Goal: Task Accomplishment & Management: Use online tool/utility

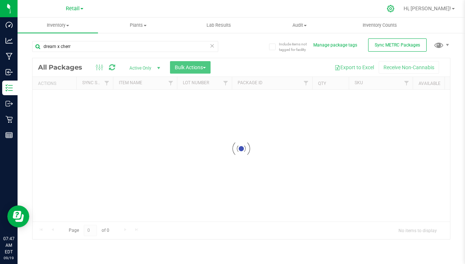
click at [394, 6] on icon at bounding box center [390, 8] width 7 height 7
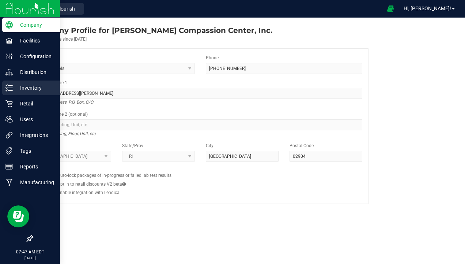
click at [35, 90] on p "Inventory" at bounding box center [35, 87] width 44 height 9
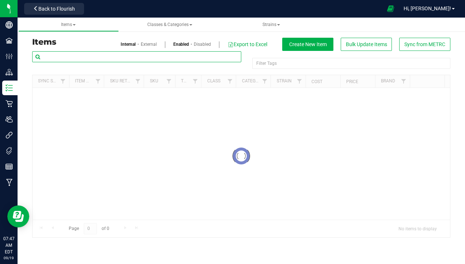
click at [68, 57] on input "text" at bounding box center [136, 56] width 209 height 11
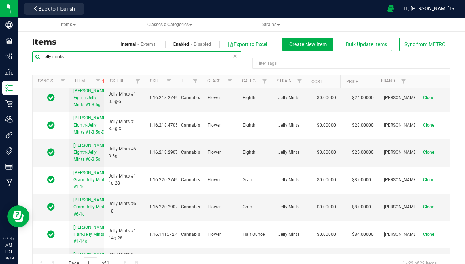
scroll to position [293, 0]
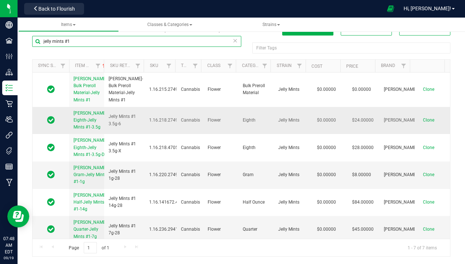
type input "jelly mints #1"
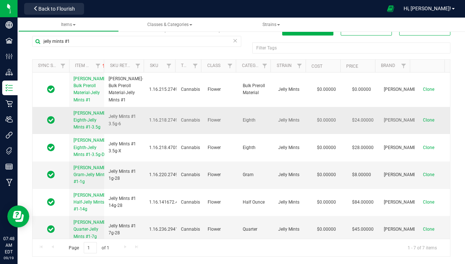
drag, startPoint x: 73, startPoint y: 119, endPoint x: 92, endPoint y: 142, distance: 29.9
click at [92, 134] on td "[PERSON_NAME]-Eighth-Jelly Mints #1-3.5g" at bounding box center [86, 120] width 35 height 27
copy span "[PERSON_NAME]-Eighth-Jelly Mints #1-3.5g"
click at [423, 123] on span "Clone" at bounding box center [428, 119] width 11 height 5
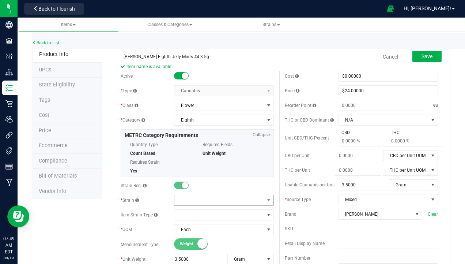
type input "[PERSON_NAME]-Eighth-Jelly Mints #4-3.5g"
click at [185, 198] on span at bounding box center [219, 200] width 90 height 10
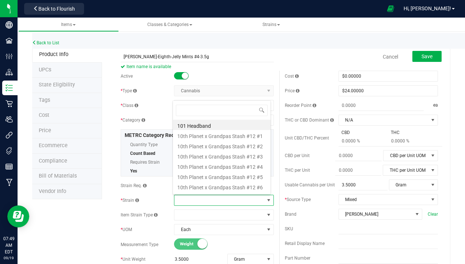
scroll to position [11, 97]
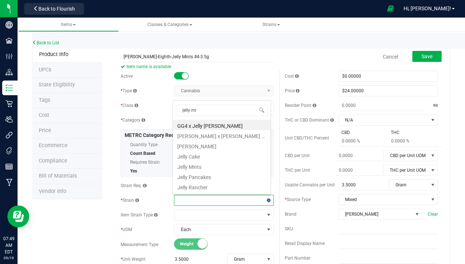
type input "jelly min"
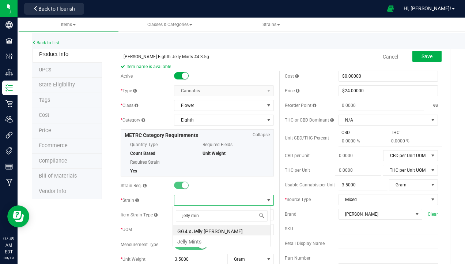
scroll to position [0, 0]
click at [193, 244] on li "Jelly Mints" at bounding box center [222, 240] width 98 height 10
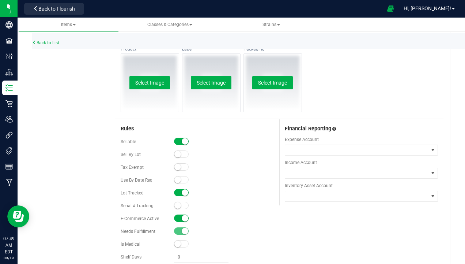
scroll to position [366, 0]
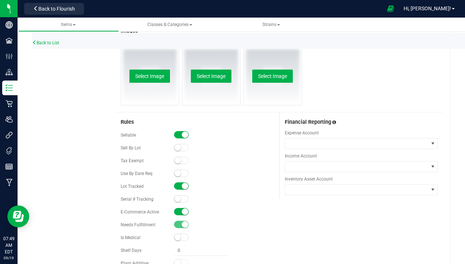
click at [179, 213] on span at bounding box center [181, 211] width 15 height 7
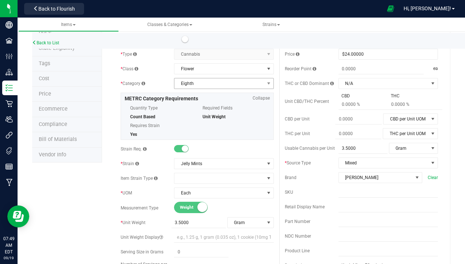
scroll to position [0, 0]
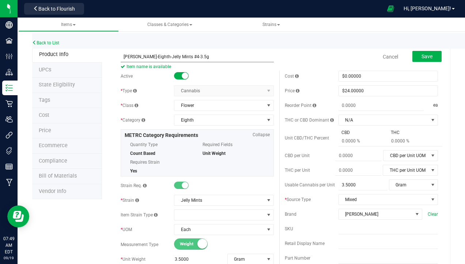
drag, startPoint x: 192, startPoint y: 56, endPoint x: 149, endPoint y: 57, distance: 43.2
click at [149, 57] on input "[PERSON_NAME]-Eighth-Jelly Mints #4-3.5g" at bounding box center [197, 56] width 153 height 11
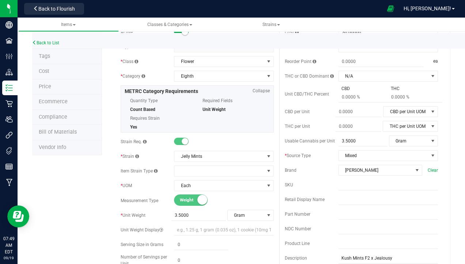
scroll to position [73, 0]
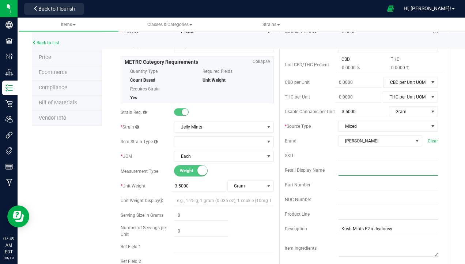
paste input "Jelly Mints #4-3.5g"
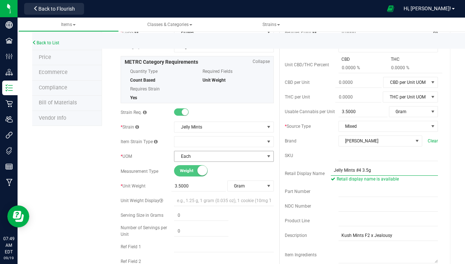
scroll to position [0, 0]
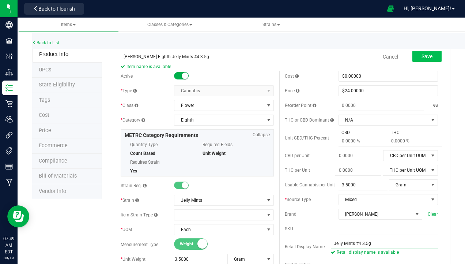
type input "Jelly Mints #4 3.5g"
click at [425, 60] on button "Save" at bounding box center [427, 56] width 29 height 11
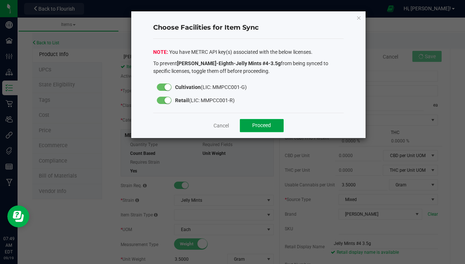
click at [258, 129] on button "Proceed" at bounding box center [262, 125] width 44 height 13
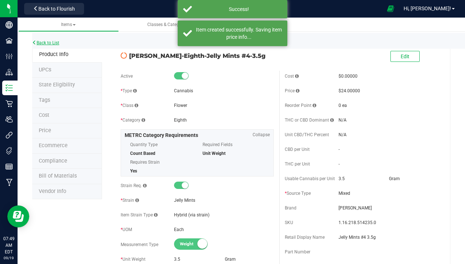
click at [56, 42] on link "Back to List" at bounding box center [45, 42] width 27 height 5
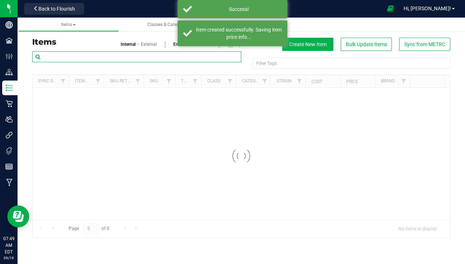
click at [76, 56] on input "text" at bounding box center [136, 56] width 209 height 11
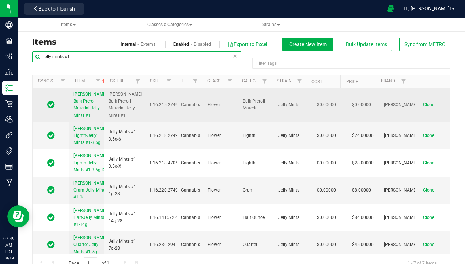
scroll to position [37, 0]
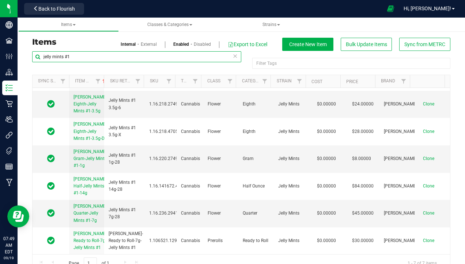
click at [77, 56] on input "jelly mints #1" at bounding box center [136, 56] width 209 height 11
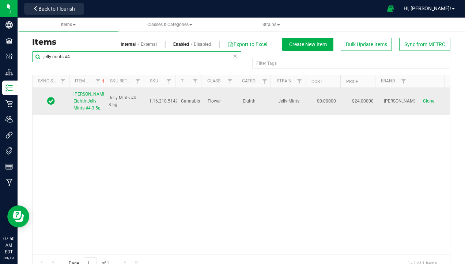
type input "jelly mints #4"
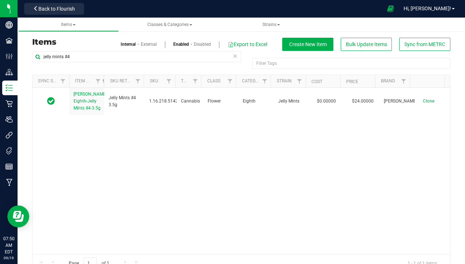
drag, startPoint x: 72, startPoint y: 92, endPoint x: 87, endPoint y: 122, distance: 33.7
click at [87, 122] on div "[PERSON_NAME]-Eighth-Jelly Mints #4-3.5g Jelly Mints #4 3.5g 1.16.218.514235.0 …" at bounding box center [242, 171] width 418 height 166
click at [80, 146] on div "[PERSON_NAME]-Eighth-Jelly Mints #4-3.5g Jelly Mints #4 3.5g 1.16.218.514235.0 …" at bounding box center [242, 171] width 418 height 166
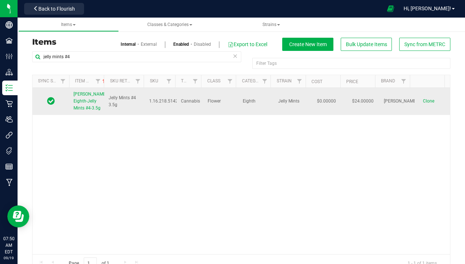
drag, startPoint x: 70, startPoint y: 94, endPoint x: 91, endPoint y: 118, distance: 31.6
click at [91, 115] on td "[PERSON_NAME]-Eighth-Jelly Mints #4-3.5g" at bounding box center [86, 101] width 35 height 27
copy span "[PERSON_NAME]-Eighth-Jelly Mints #4-3.5g"
click at [423, 104] on span "Clone" at bounding box center [428, 100] width 11 height 5
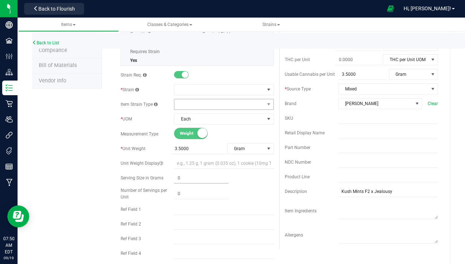
scroll to position [110, 0]
type input "[PERSON_NAME]-Eighth-Jelly Mints #4-3.5g-D"
click at [206, 90] on span at bounding box center [219, 90] width 90 height 10
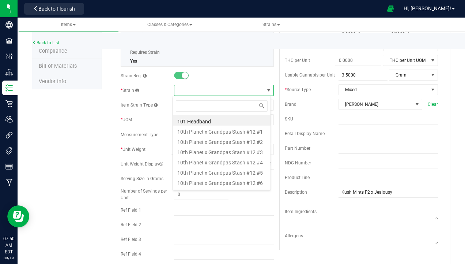
scroll to position [11, 98]
type input "jell"
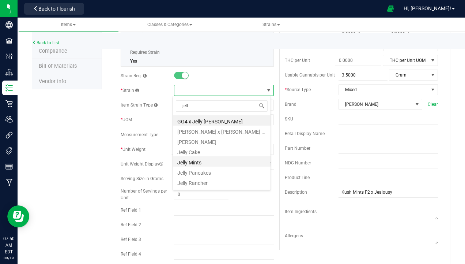
click at [200, 161] on li "Jelly Mints" at bounding box center [222, 161] width 98 height 10
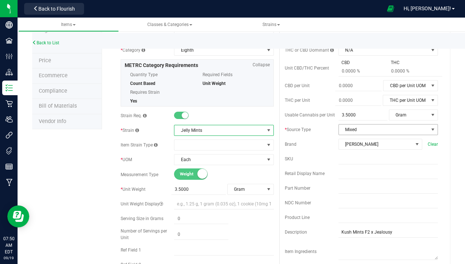
scroll to position [110, 0]
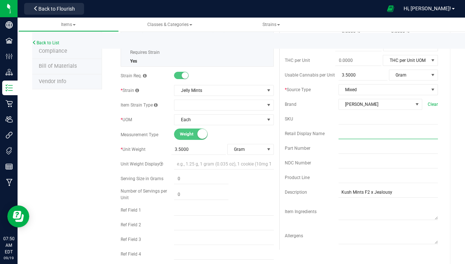
click at [354, 131] on input "text" at bounding box center [388, 133] width 99 height 11
type input "Jelly Mints #4 3.5g"
type input "0.0000"
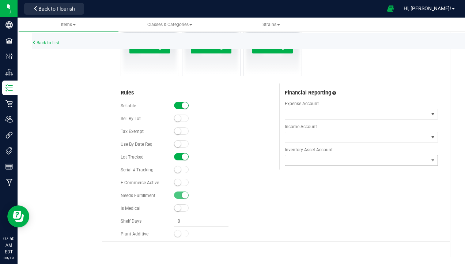
type input "0.0000"
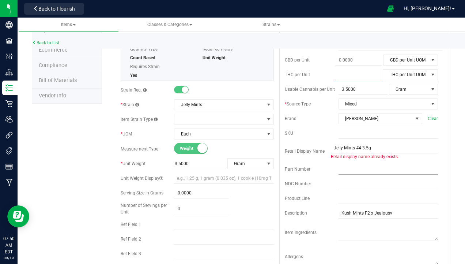
scroll to position [110, 0]
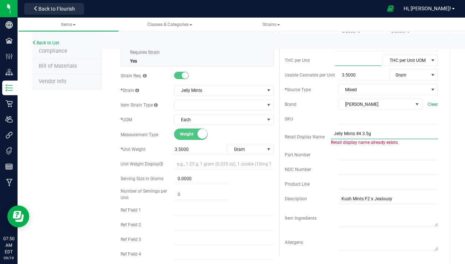
click at [378, 133] on input "Jelly Mints #4 3.5g" at bounding box center [384, 133] width 107 height 11
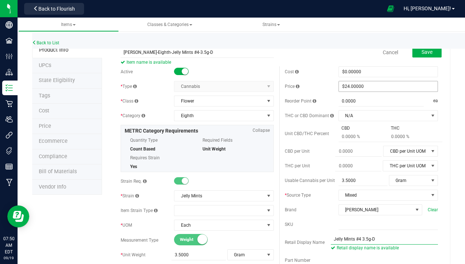
scroll to position [0, 0]
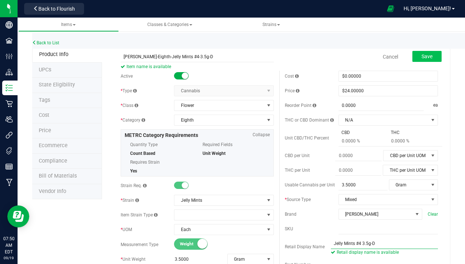
type input "Jelly Mints #4 3.5g-D"
click at [423, 56] on span "Save" at bounding box center [427, 56] width 11 height 6
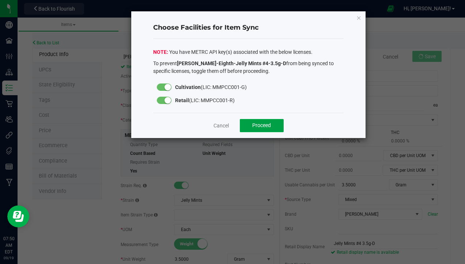
drag, startPoint x: 253, startPoint y: 124, endPoint x: 285, endPoint y: 128, distance: 32.1
click at [253, 124] on span "Proceed" at bounding box center [261, 125] width 19 height 6
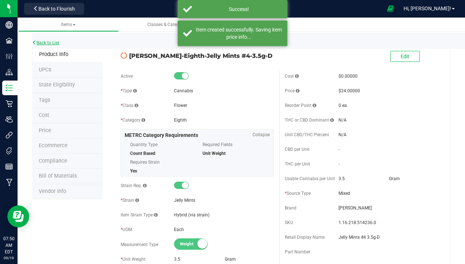
drag, startPoint x: 61, startPoint y: 40, endPoint x: 41, endPoint y: 42, distance: 19.5
click at [41, 42] on link "Back to List" at bounding box center [45, 42] width 27 height 5
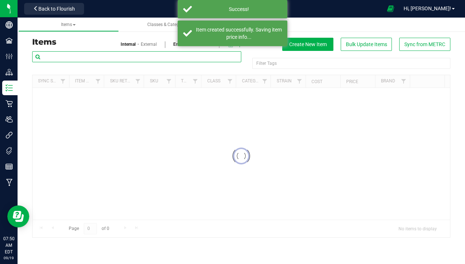
click at [80, 61] on input "text" at bounding box center [136, 56] width 209 height 11
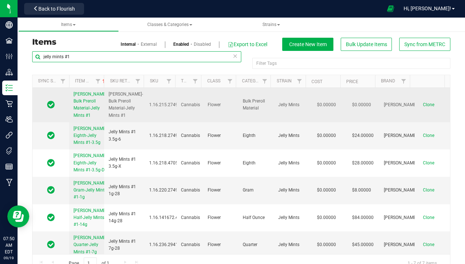
scroll to position [37, 0]
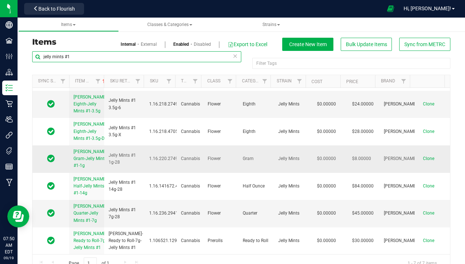
type input "jelly mints #1"
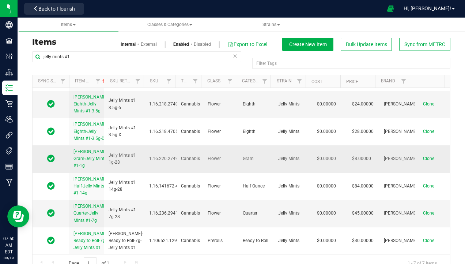
drag, startPoint x: 70, startPoint y: 168, endPoint x: 96, endPoint y: 186, distance: 31.7
click at [96, 173] on td "[PERSON_NAME]-Gram-Jelly Mints #1-1g" at bounding box center [86, 158] width 35 height 27
copy span "[PERSON_NAME]-Gram-Jelly Mints #1-1g"
click at [423, 161] on span "Clone" at bounding box center [428, 158] width 11 height 5
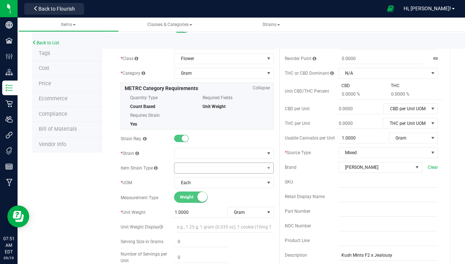
scroll to position [73, 0]
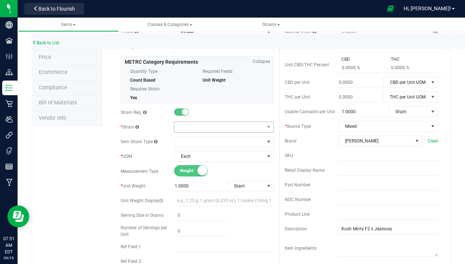
type input "[PERSON_NAME]-Gram-Jelly Mints #4-1g"
click at [199, 124] on span at bounding box center [219, 127] width 90 height 10
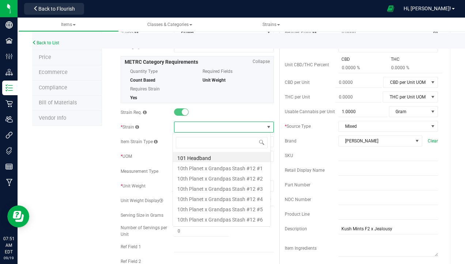
scroll to position [11, 98]
type input "jell"
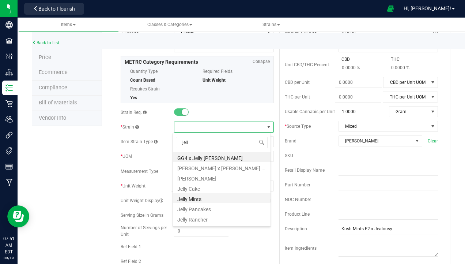
click at [208, 201] on li "Jelly Mints" at bounding box center [222, 198] width 98 height 10
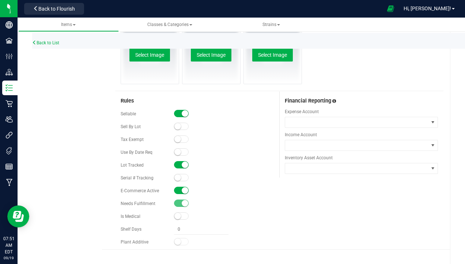
scroll to position [395, 0]
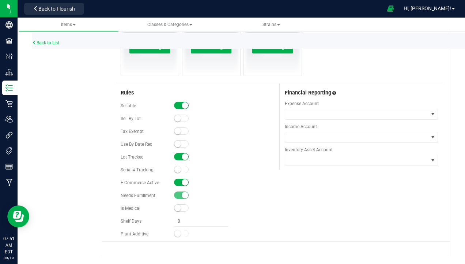
click at [175, 184] on span at bounding box center [181, 181] width 15 height 7
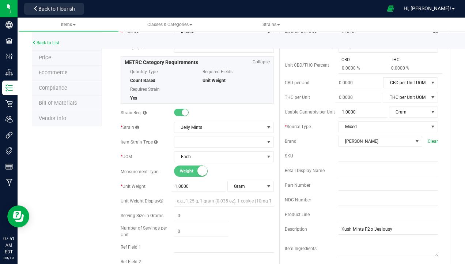
scroll to position [66, 0]
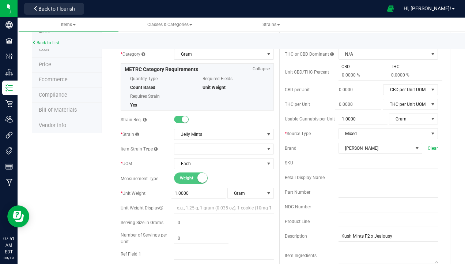
click at [358, 177] on input "text" at bounding box center [388, 177] width 99 height 11
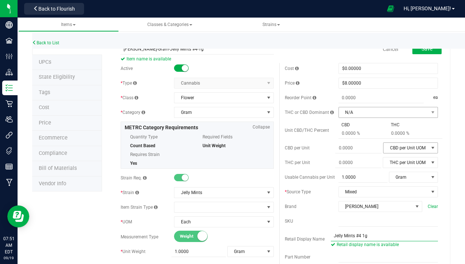
scroll to position [0, 0]
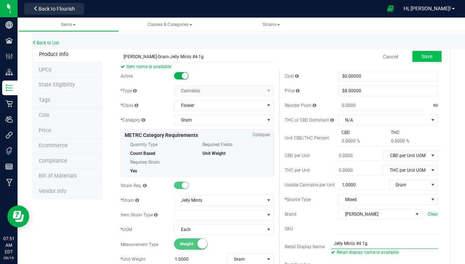
type input "Jelly Mints #4 1g"
click at [424, 53] on button "Save" at bounding box center [427, 56] width 29 height 11
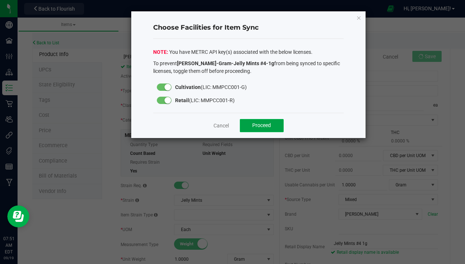
click at [256, 127] on span "Proceed" at bounding box center [261, 125] width 19 height 6
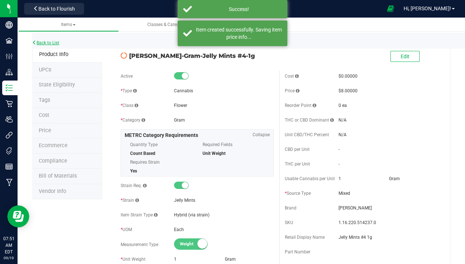
click at [57, 42] on link "Back to List" at bounding box center [45, 42] width 27 height 5
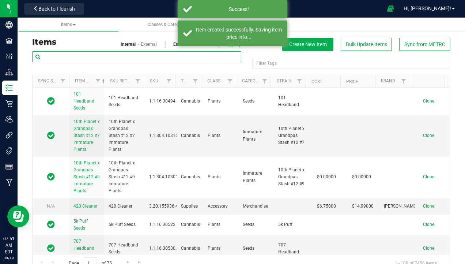
click at [94, 58] on input "text" at bounding box center [136, 56] width 209 height 11
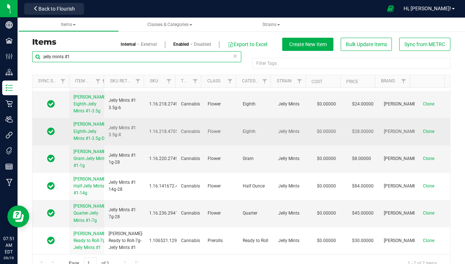
scroll to position [60, 0]
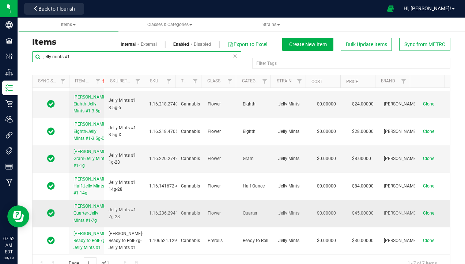
type input "jelly mints #1"
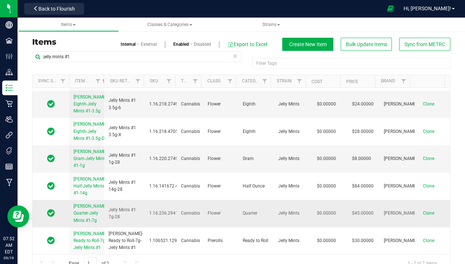
drag, startPoint x: 69, startPoint y: 196, endPoint x: 94, endPoint y: 217, distance: 32.5
click at [94, 217] on td "[PERSON_NAME]-Quarter-Jelly Mints #1-7g" at bounding box center [86, 213] width 35 height 27
copy span "[PERSON_NAME]-Quarter-Jelly Mints #1-7g"
click at [423, 210] on span "Clone" at bounding box center [428, 212] width 11 height 5
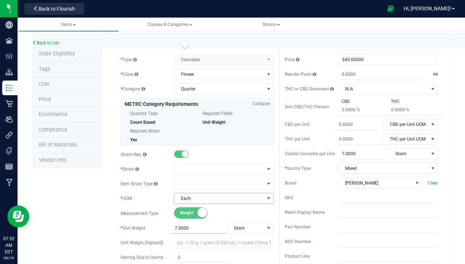
scroll to position [110, 0]
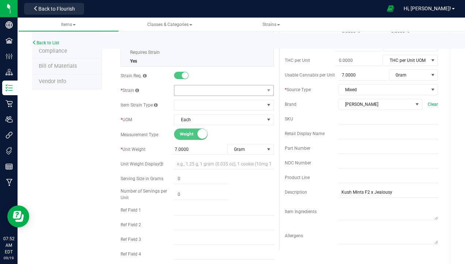
type input "[PERSON_NAME]-Quarter-Jelly Mints #4-7g"
click at [181, 86] on span at bounding box center [219, 90] width 90 height 10
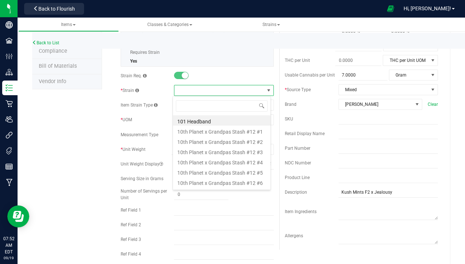
scroll to position [11, 98]
type input "jell"
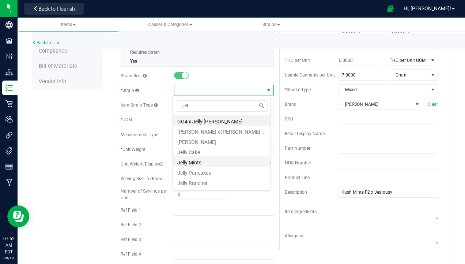
click at [207, 159] on li "Jelly Mints" at bounding box center [222, 161] width 98 height 10
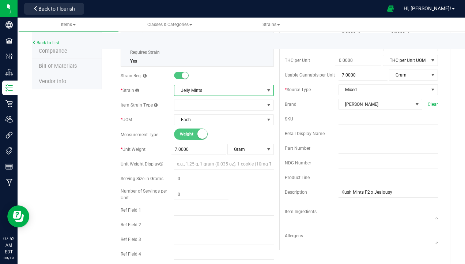
scroll to position [110, 0]
click at [351, 132] on input "text" at bounding box center [388, 133] width 99 height 11
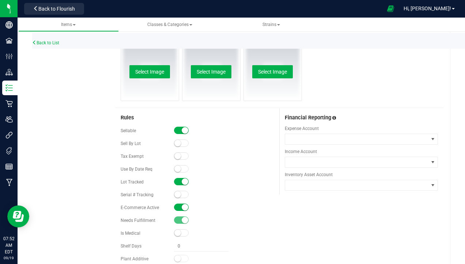
scroll to position [395, 0]
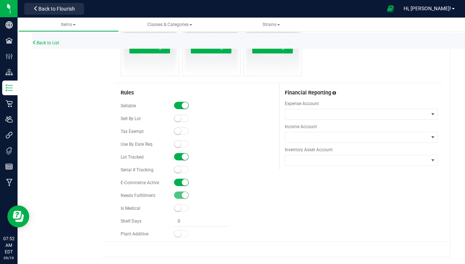
type input "Jelly Mints #4 7g"
click at [179, 181] on span at bounding box center [181, 181] width 15 height 7
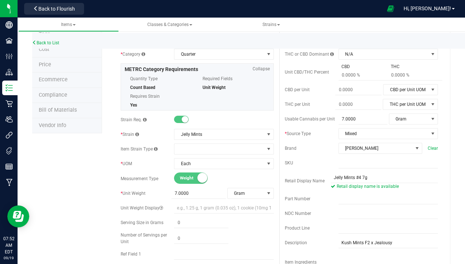
scroll to position [0, 0]
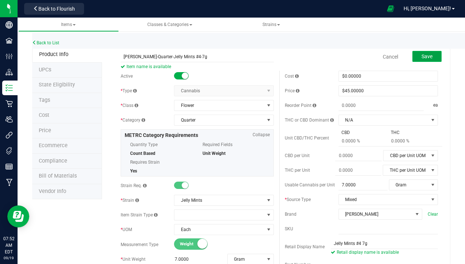
click at [422, 56] on span "Save" at bounding box center [427, 56] width 11 height 6
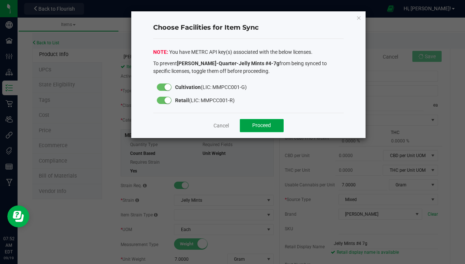
click at [256, 127] on span "Proceed" at bounding box center [261, 125] width 19 height 6
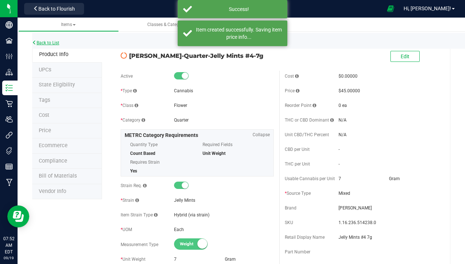
click at [54, 45] on link "Back to List" at bounding box center [45, 42] width 27 height 5
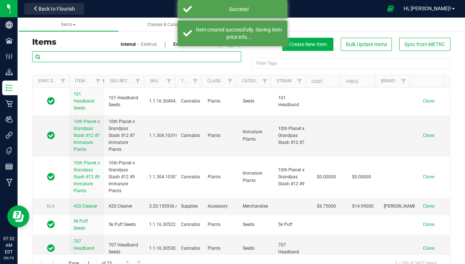
click at [109, 54] on input "text" at bounding box center [136, 56] width 209 height 11
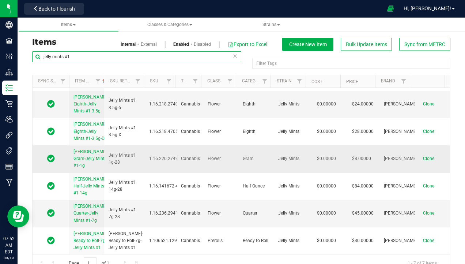
scroll to position [15, 0]
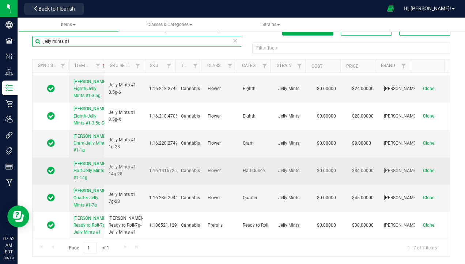
type input "jelly mints #1"
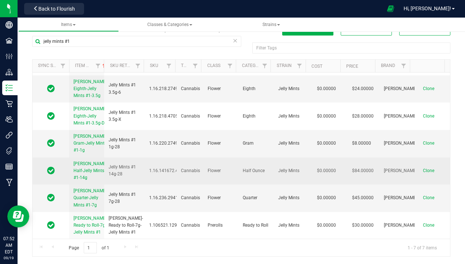
drag, startPoint x: 70, startPoint y: 156, endPoint x: 91, endPoint y: 173, distance: 27.1
click at [91, 173] on td "[PERSON_NAME]-Half-Jelly Mints #1-14g" at bounding box center [86, 170] width 35 height 27
copy span "[PERSON_NAME]-Half-Jelly Mints #1-14g"
click at [423, 168] on span "Clone" at bounding box center [428, 170] width 11 height 5
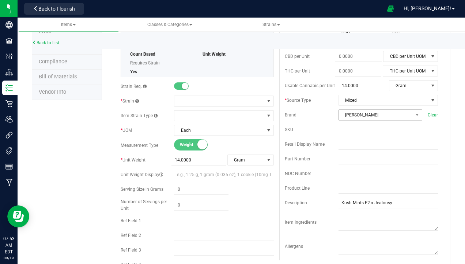
scroll to position [110, 0]
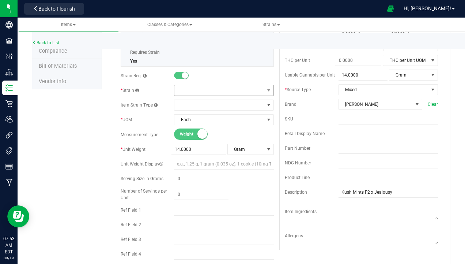
type input "[PERSON_NAME]-Half-Jelly Mints #4-14g"
click at [193, 90] on span at bounding box center [219, 90] width 90 height 10
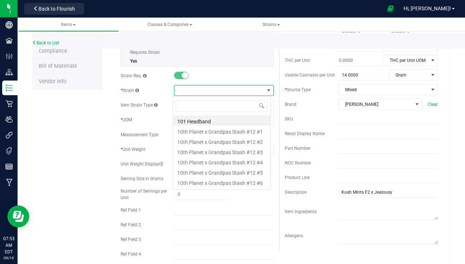
scroll to position [11, 98]
type input "jell"
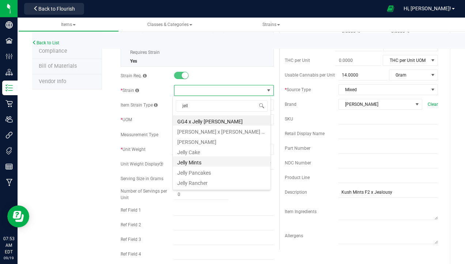
click at [194, 163] on li "Jelly Mints" at bounding box center [222, 161] width 98 height 10
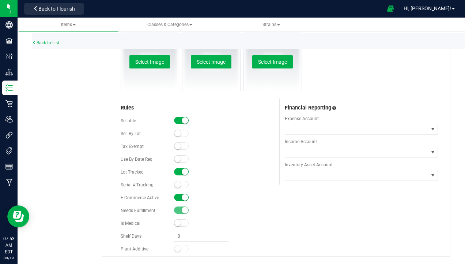
scroll to position [395, 0]
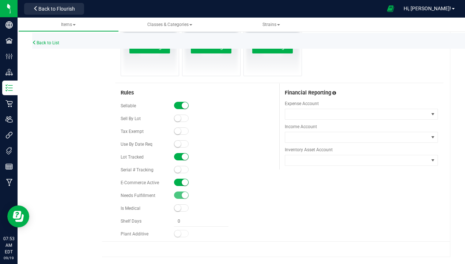
click at [178, 180] on span at bounding box center [181, 181] width 15 height 7
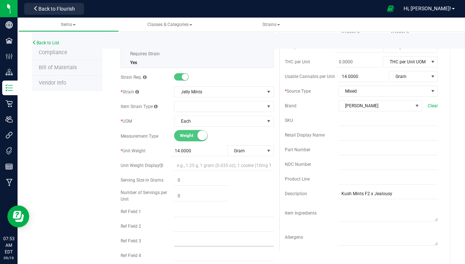
scroll to position [66, 0]
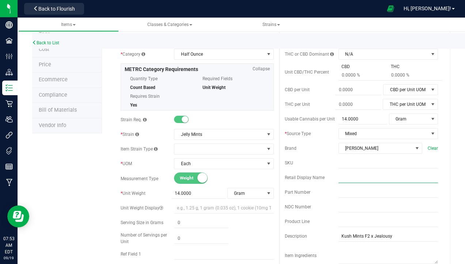
click at [346, 180] on input "text" at bounding box center [388, 177] width 99 height 11
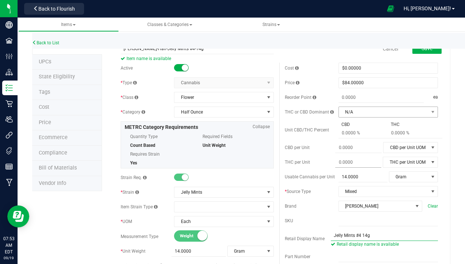
scroll to position [0, 0]
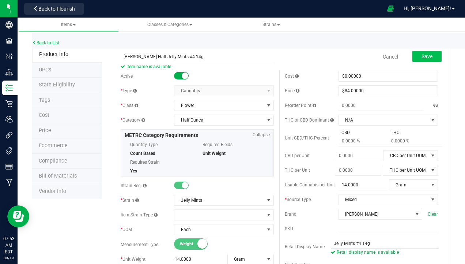
type input "Jelly Mints #4 14g"
click at [428, 54] on button "Save" at bounding box center [427, 56] width 29 height 11
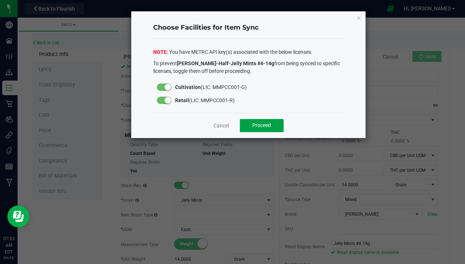
click at [270, 126] on span "Proceed" at bounding box center [261, 125] width 19 height 6
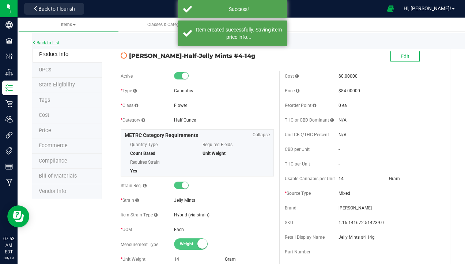
click at [50, 43] on link "Back to List" at bounding box center [45, 42] width 27 height 5
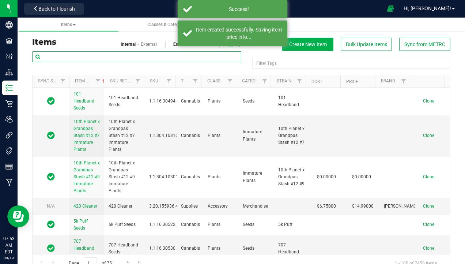
click at [87, 57] on input "text" at bounding box center [136, 56] width 209 height 11
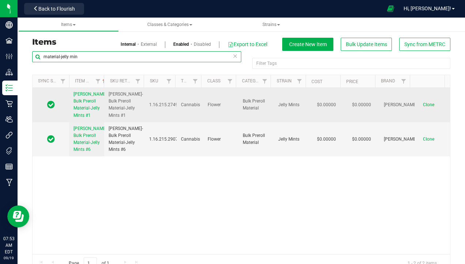
type input "material-jelly min"
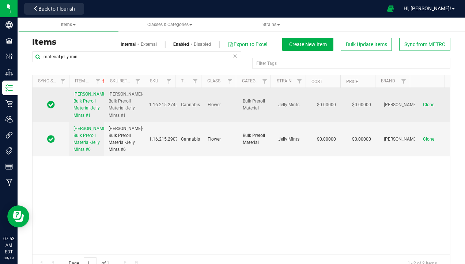
drag, startPoint x: 73, startPoint y: 92, endPoint x: 98, endPoint y: 122, distance: 39.2
click at [98, 122] on td "[PERSON_NAME]-Bulk Preroll Material-Jelly Mints #1" at bounding box center [86, 105] width 35 height 34
copy span "[PERSON_NAME]-Bulk Preroll Material-Jelly Mints #1"
click at [423, 107] on span "Clone" at bounding box center [428, 104] width 11 height 5
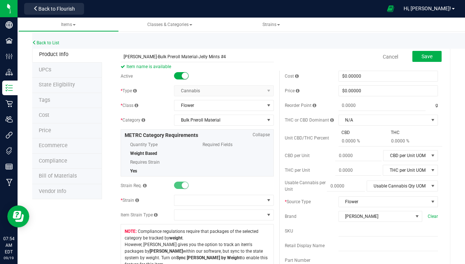
drag, startPoint x: 217, startPoint y: 53, endPoint x: 106, endPoint y: 54, distance: 110.1
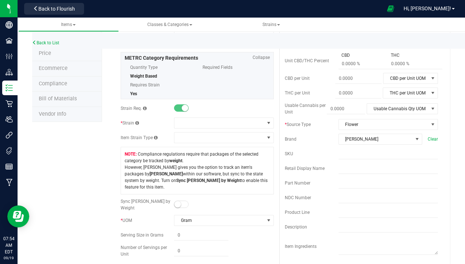
scroll to position [110, 0]
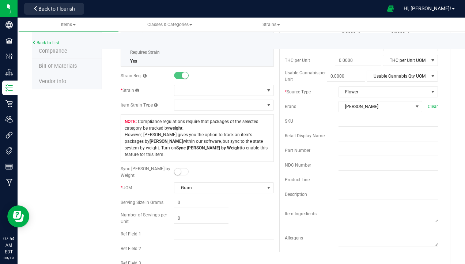
type input "[PERSON_NAME]-Bulk Preroll Material-Jelly Mints #4"
paste input "[PERSON_NAME]-Bulk Preroll Material-Jelly Mints #4"
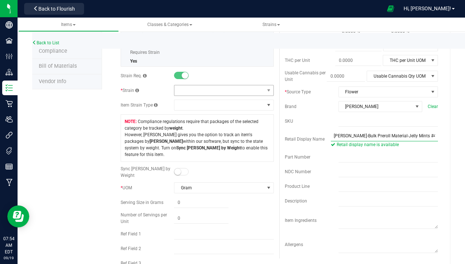
type input "[PERSON_NAME]-Bulk Preroll Material-Jelly Mints #4"
click at [205, 89] on span at bounding box center [219, 90] width 90 height 10
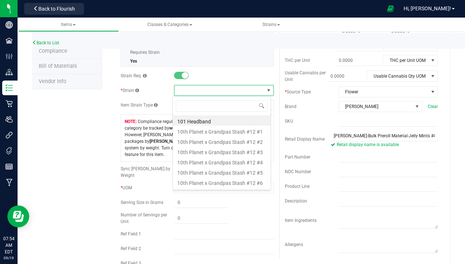
scroll to position [11, 98]
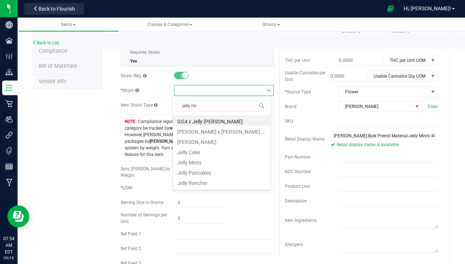
type input "jelly min"
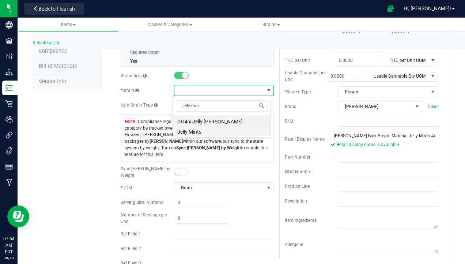
click at [197, 133] on li "Jelly Mints" at bounding box center [222, 130] width 98 height 10
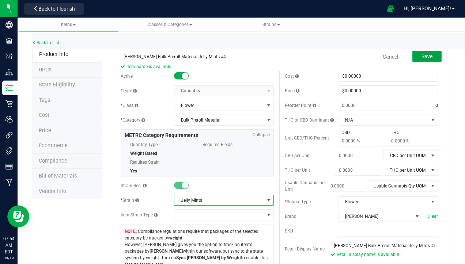
click at [413, 53] on button "Save" at bounding box center [427, 56] width 29 height 11
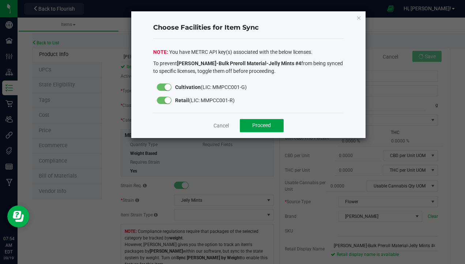
click at [260, 127] on span "Proceed" at bounding box center [261, 125] width 19 height 6
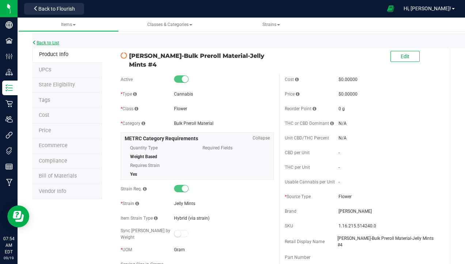
click at [53, 40] on div "Back to List" at bounding box center [264, 41] width 465 height 16
click at [52, 43] on link "Back to List" at bounding box center [45, 42] width 27 height 5
